Goal: Task Accomplishment & Management: Use online tool/utility

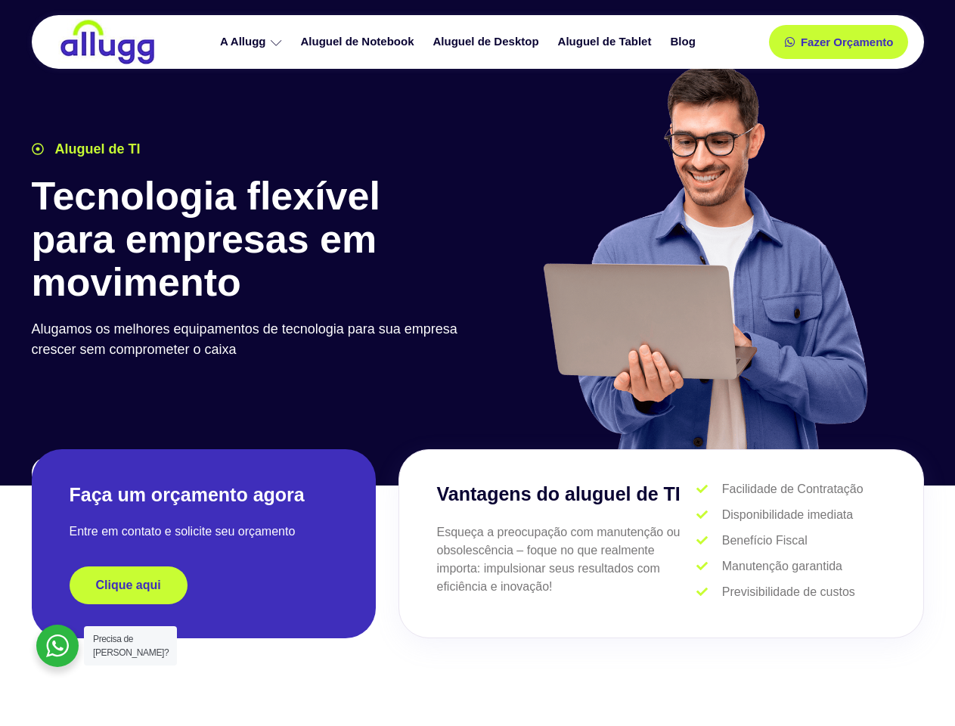
click at [478, 363] on div at bounding box center [705, 264] width 454 height 416
click at [839, 42] on span "Fazer Orçamento" at bounding box center [846, 42] width 83 height 11
click at [789, 42] on icon at bounding box center [794, 42] width 11 height 11
click at [847, 42] on span "Fazer Orçamento" at bounding box center [846, 42] width 83 height 11
click at [203, 585] on div "Clique aqui" at bounding box center [204, 585] width 268 height 38
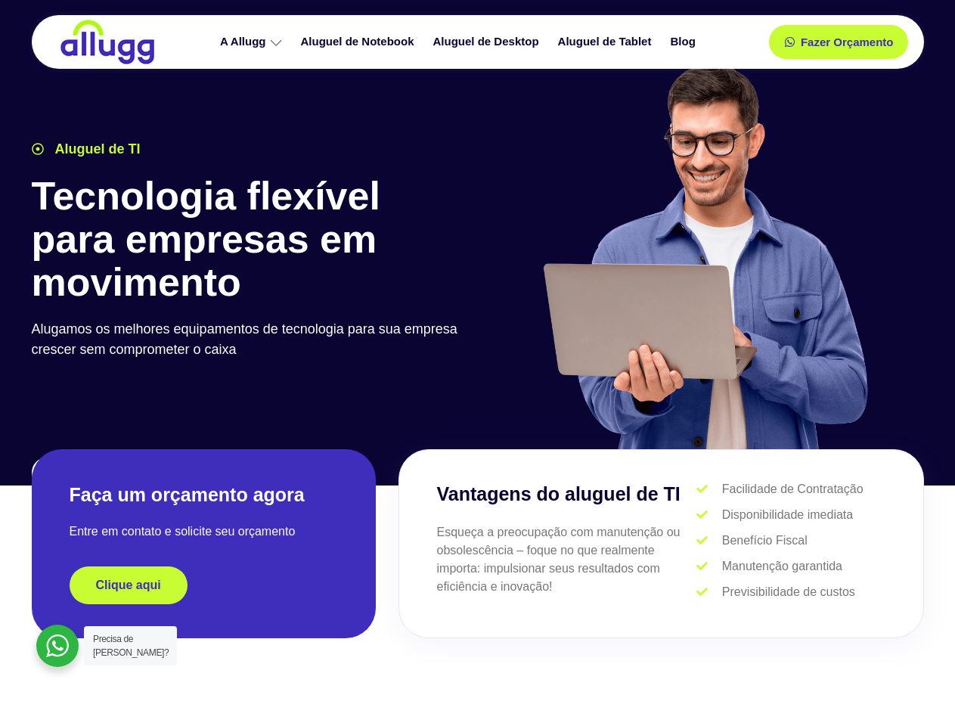
click at [203, 585] on div "Clique aqui" at bounding box center [204, 585] width 268 height 38
click at [129, 585] on span "Clique aqui" at bounding box center [128, 585] width 65 height 12
click at [57, 646] on div at bounding box center [57, 646] width 42 height 42
click at [130, 646] on span "Precisa de [PERSON_NAME]?" at bounding box center [131, 646] width 76 height 24
